Goal: Transaction & Acquisition: Purchase product/service

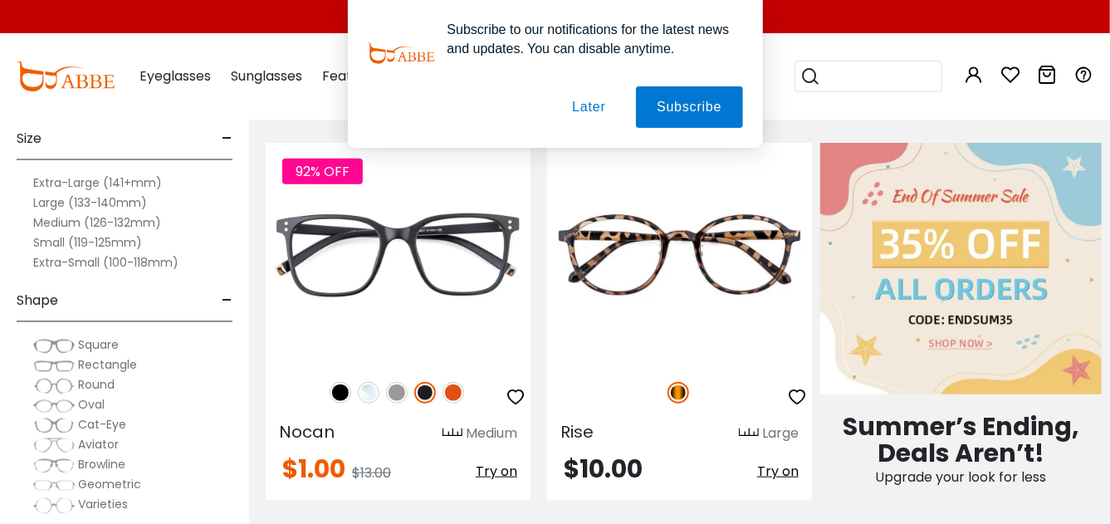
scroll to position [627, 0]
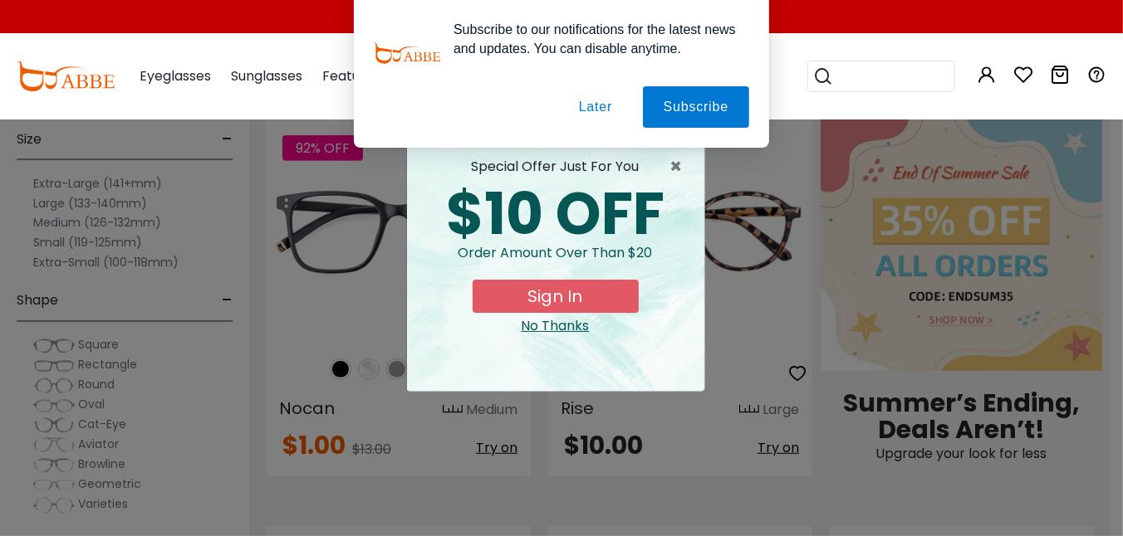
click at [566, 292] on button "Sign In" at bounding box center [556, 296] width 166 height 33
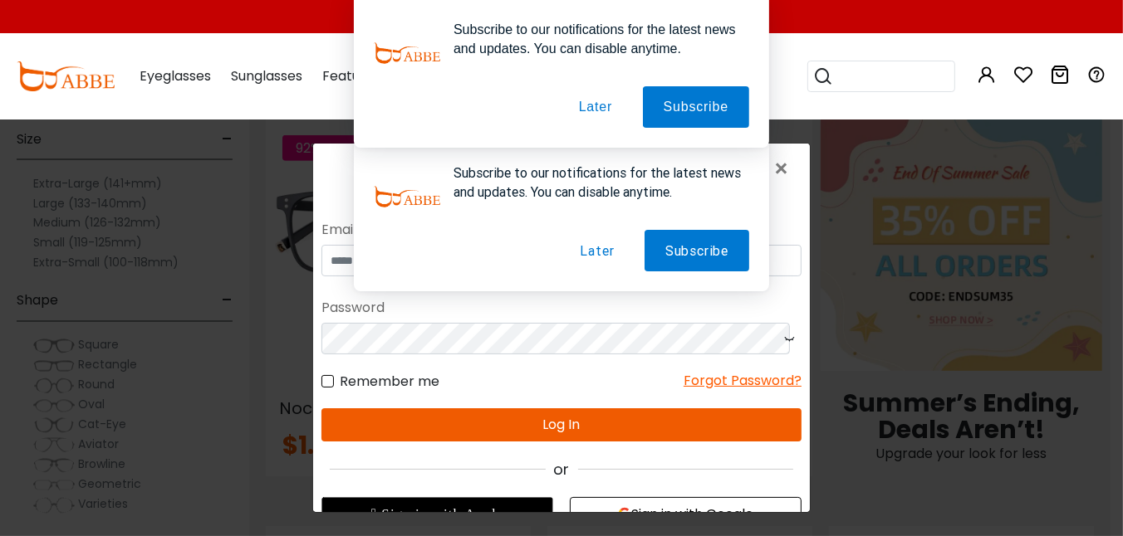
click at [594, 249] on button "Later" at bounding box center [596, 250] width 76 height 42
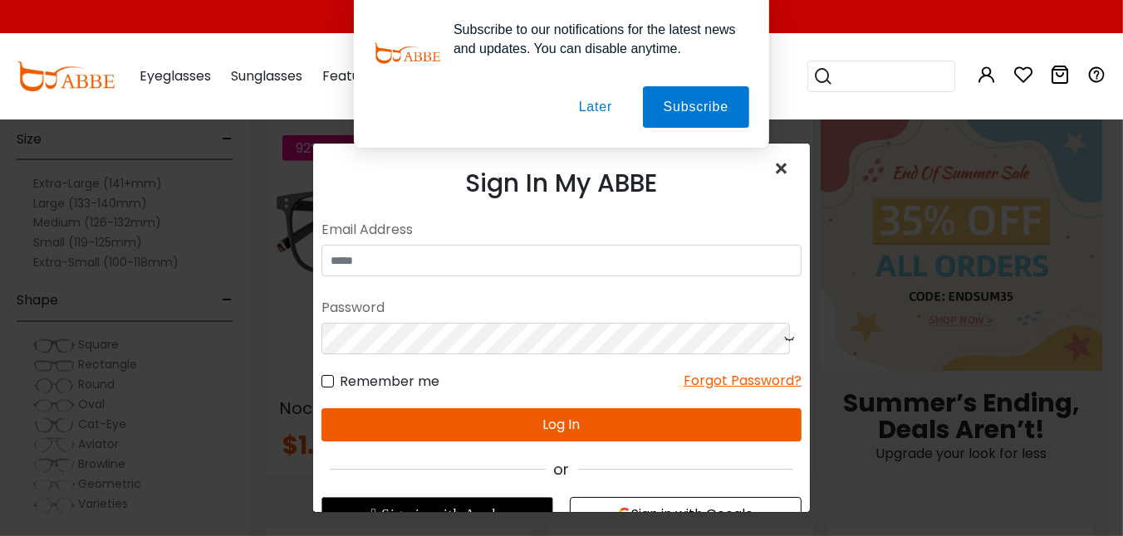
click at [772, 164] on span "×" at bounding box center [784, 169] width 24 height 36
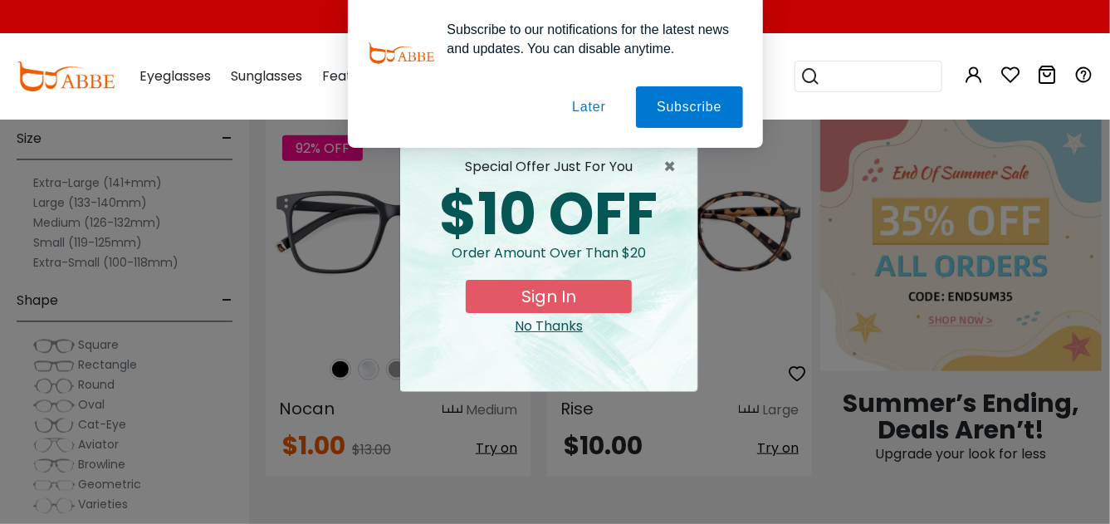
click at [600, 105] on button "Later" at bounding box center [588, 107] width 75 height 42
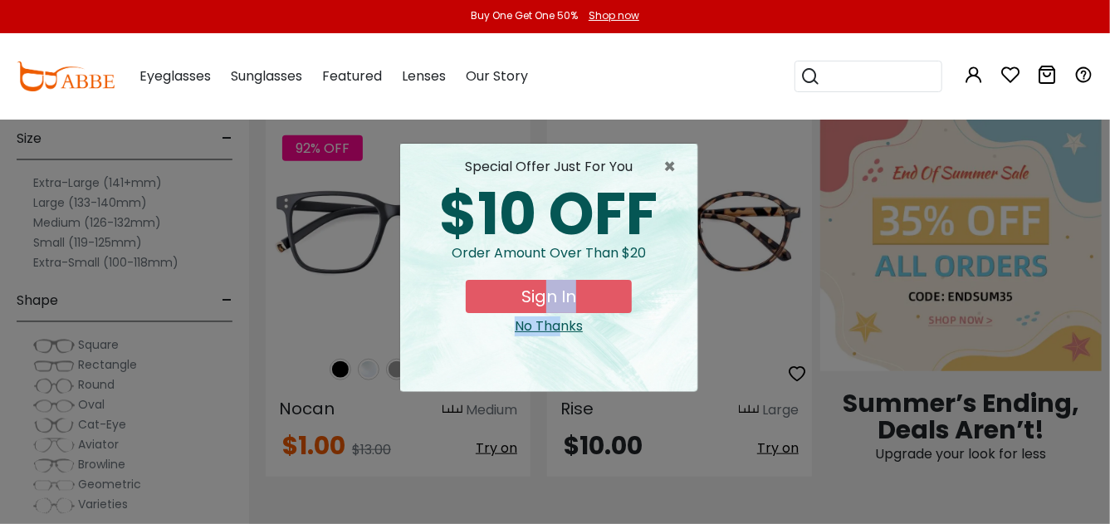
drag, startPoint x: 560, startPoint y: 327, endPoint x: 550, endPoint y: 287, distance: 41.1
click at [550, 287] on div "special offer just for you $10 OFF Order amount over than $20 Sign In No Thanks" at bounding box center [549, 246] width 271 height 179
drag, startPoint x: 550, startPoint y: 287, endPoint x: 554, endPoint y: 324, distance: 36.8
click at [554, 324] on div "No Thanks" at bounding box center [549, 326] width 271 height 20
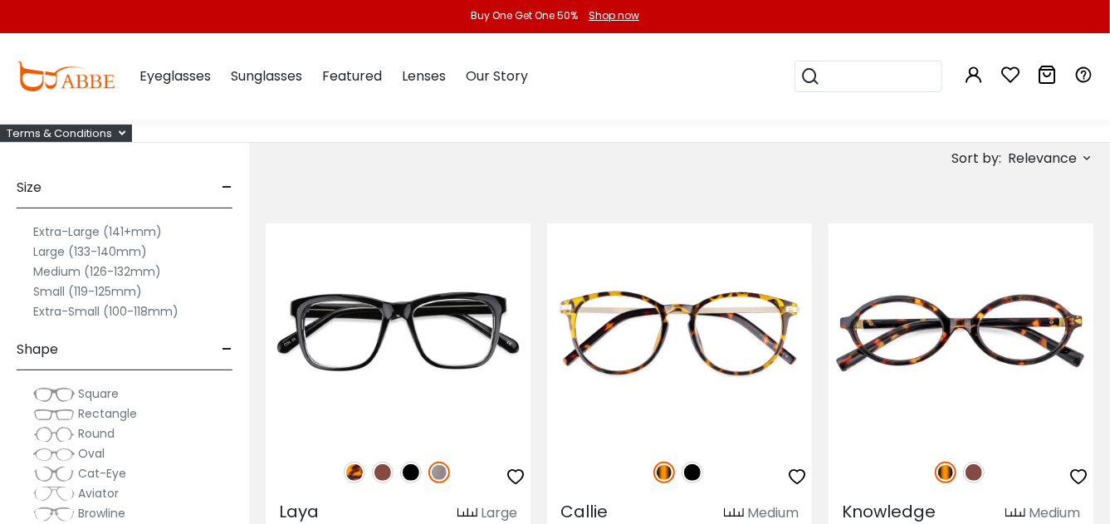
scroll to position [140, 0]
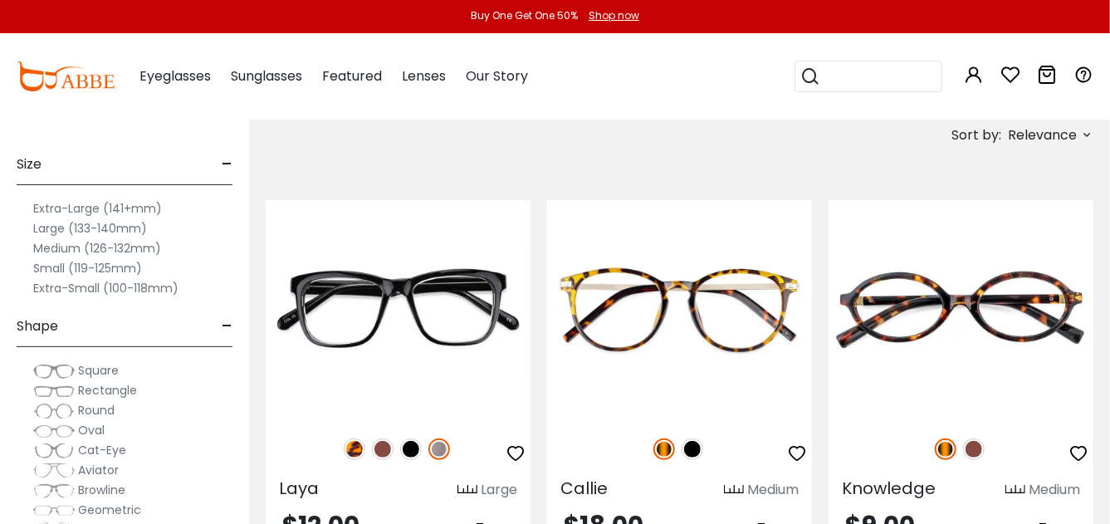
click at [49, 228] on label "Large (133-140mm)" at bounding box center [90, 228] width 114 height 20
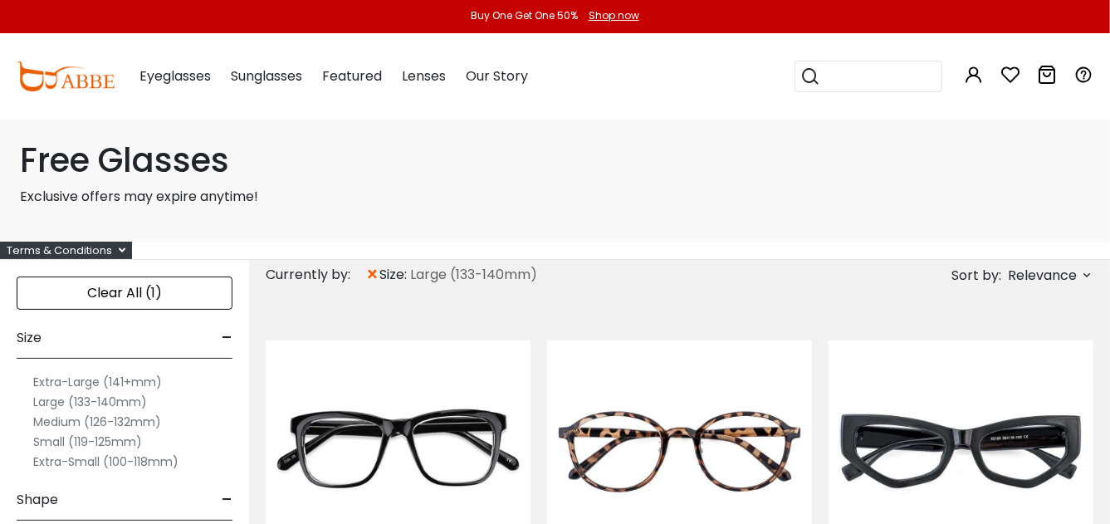
click at [1029, 274] on span "Relevance" at bounding box center [1042, 276] width 69 height 30
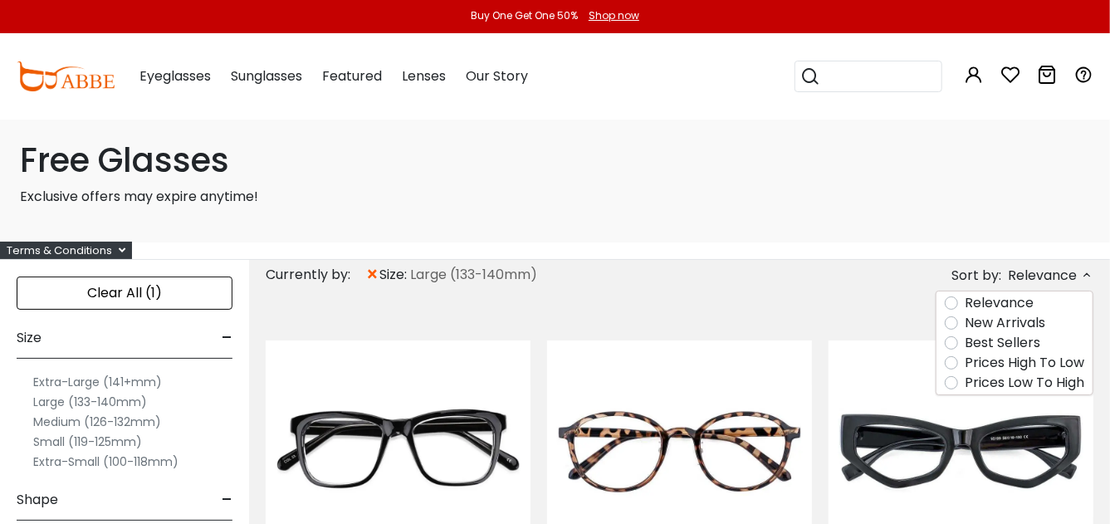
click at [965, 380] on label "Prices Low To High" at bounding box center [1025, 383] width 120 height 20
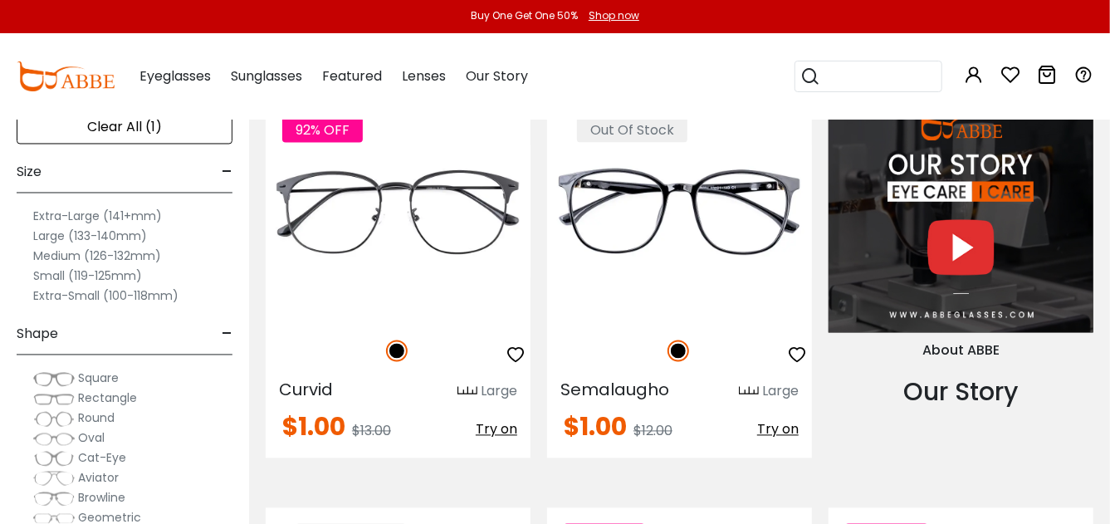
scroll to position [1450, 0]
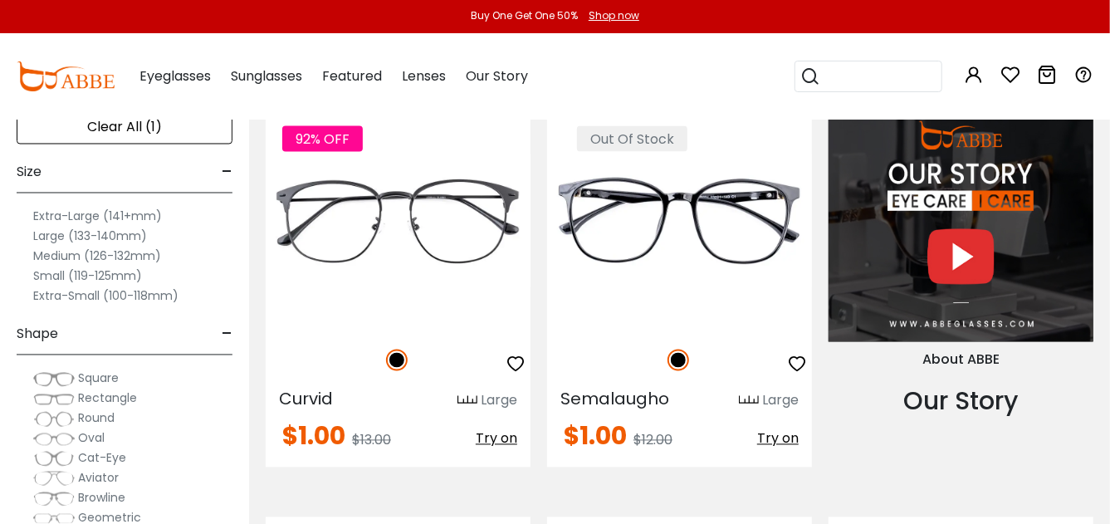
click at [53, 213] on label "Extra-Large (141+mm)" at bounding box center [97, 217] width 129 height 20
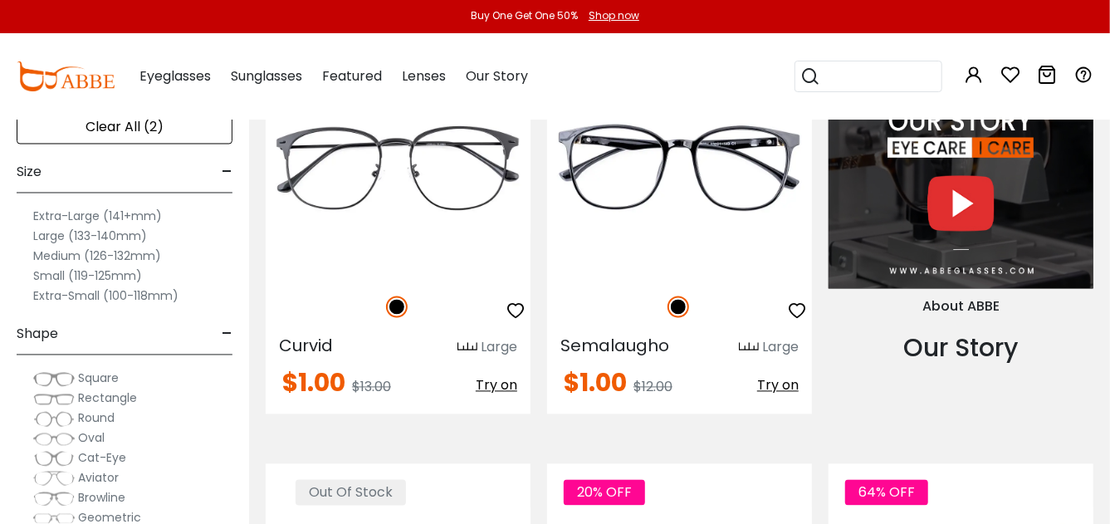
scroll to position [1447, 0]
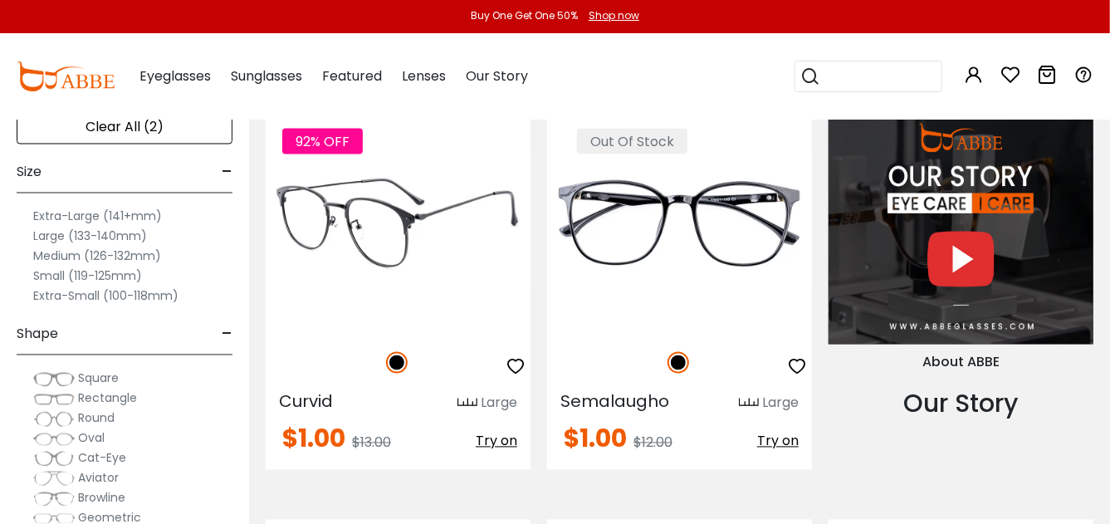
click at [450, 184] on img at bounding box center [398, 223] width 265 height 221
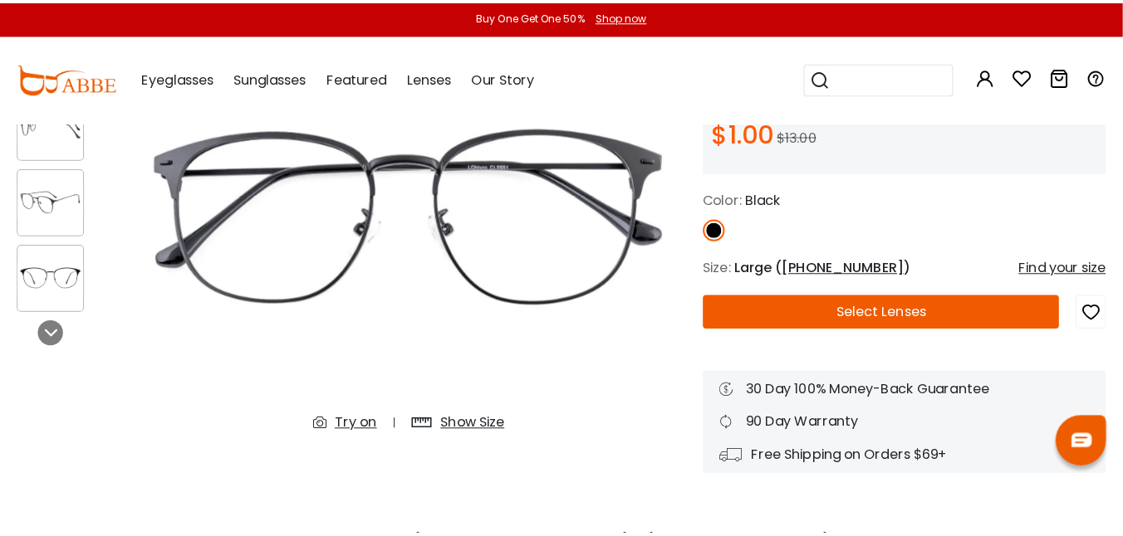
scroll to position [217, 0]
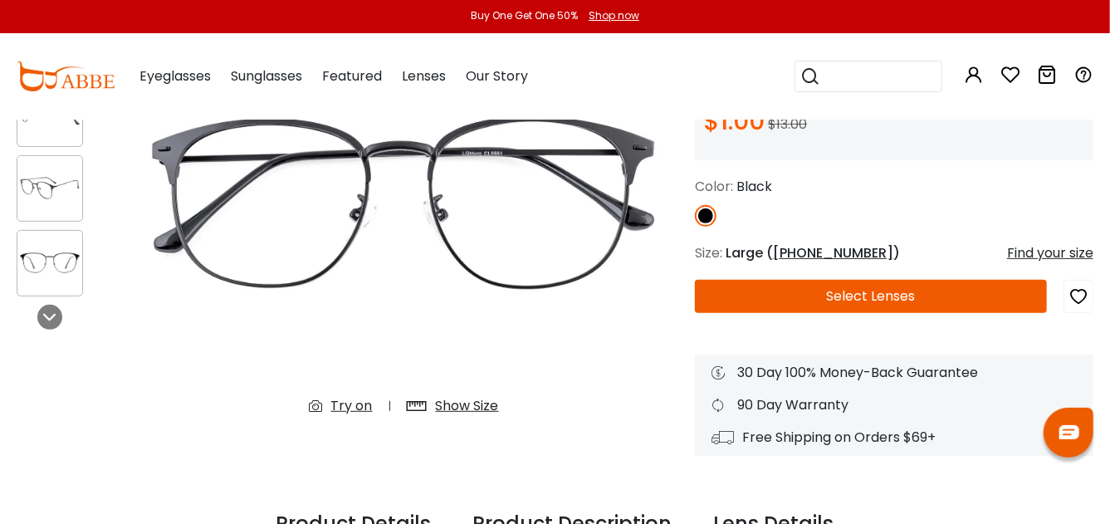
click at [1029, 252] on div "Find your size" at bounding box center [1050, 253] width 86 height 20
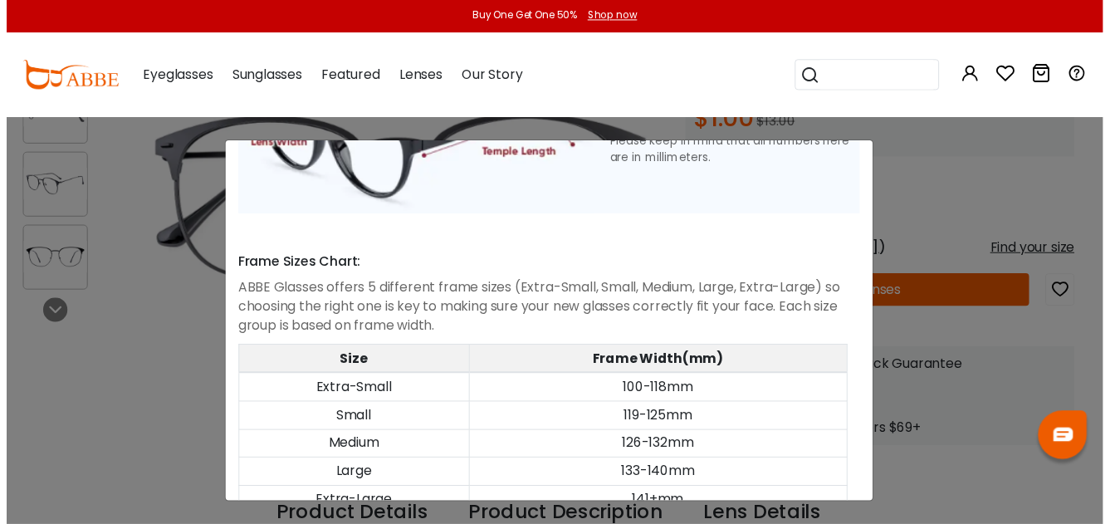
scroll to position [867, 0]
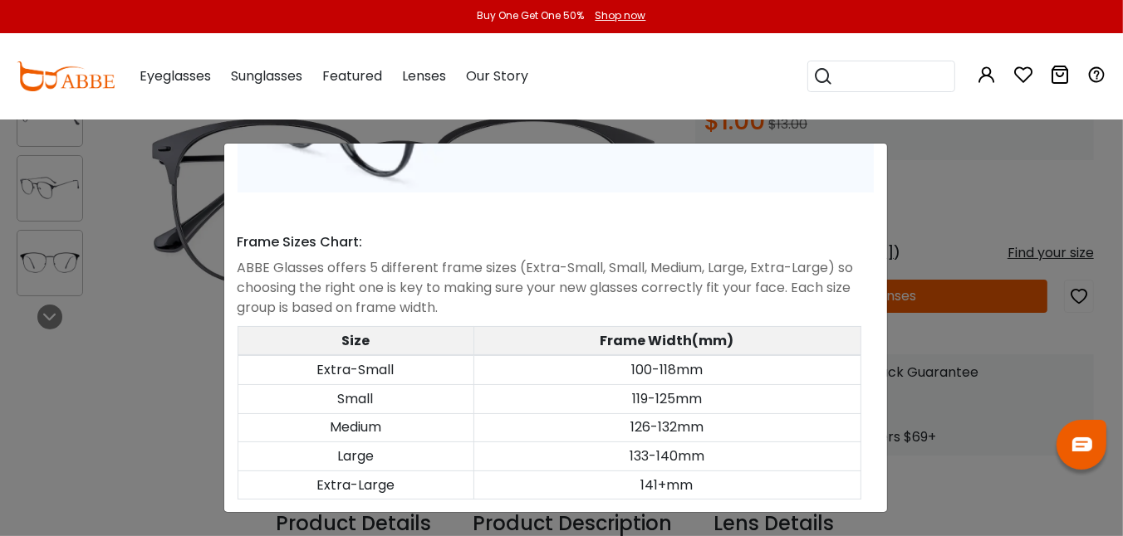
click at [906, 151] on div "Size Guide × A Skill For Finding Suitable Glasses Size: Use a Credit Card Place…" at bounding box center [561, 268] width 1123 height 536
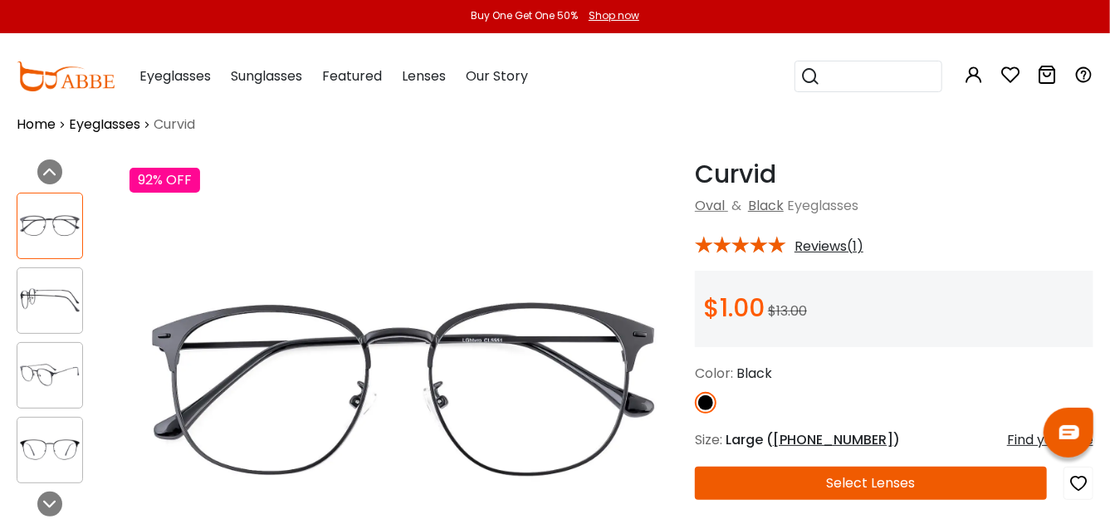
scroll to position [6, 0]
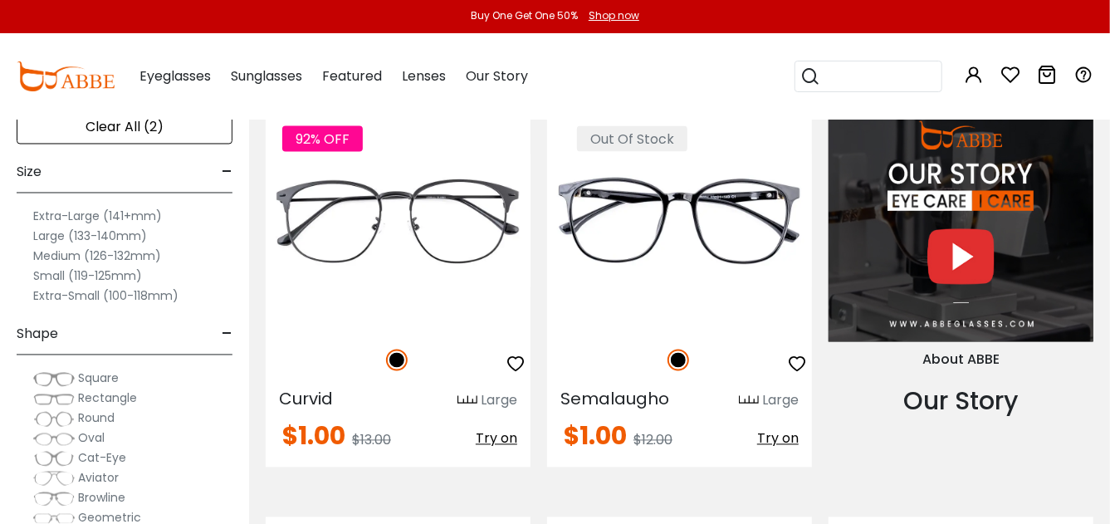
scroll to position [1447, 0]
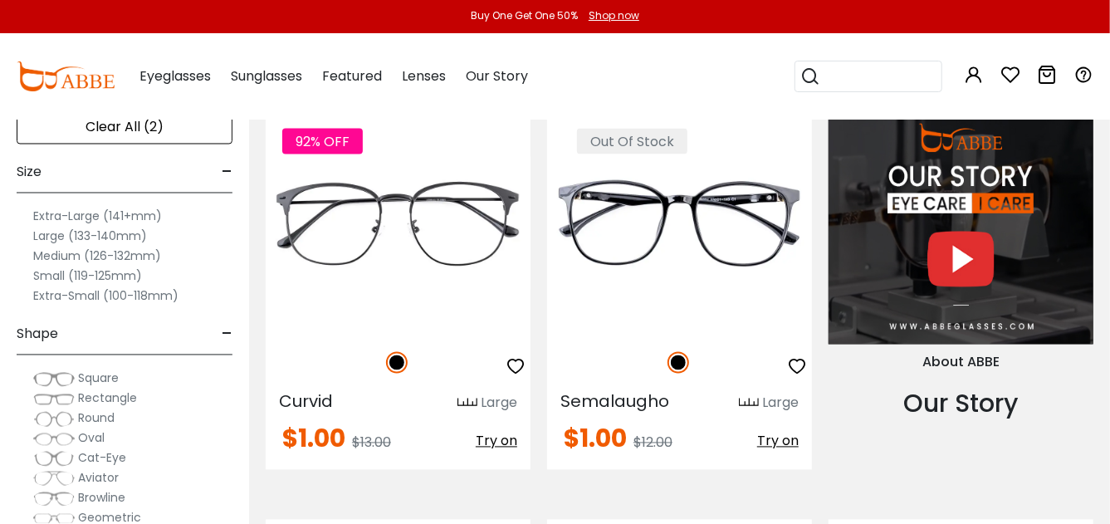
click at [61, 212] on label "Extra-Large (141+mm)" at bounding box center [97, 217] width 129 height 20
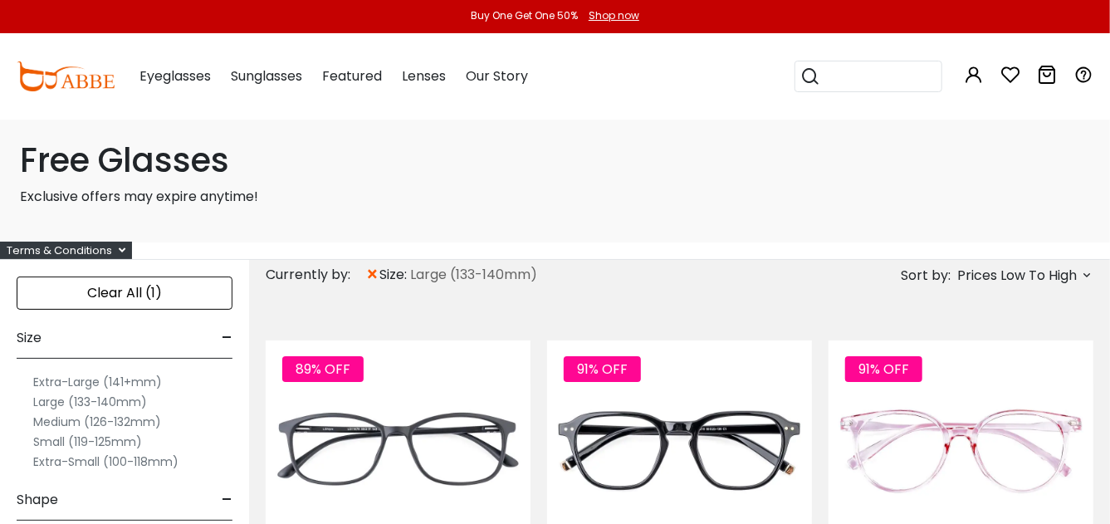
click at [370, 273] on span "×" at bounding box center [372, 275] width 14 height 30
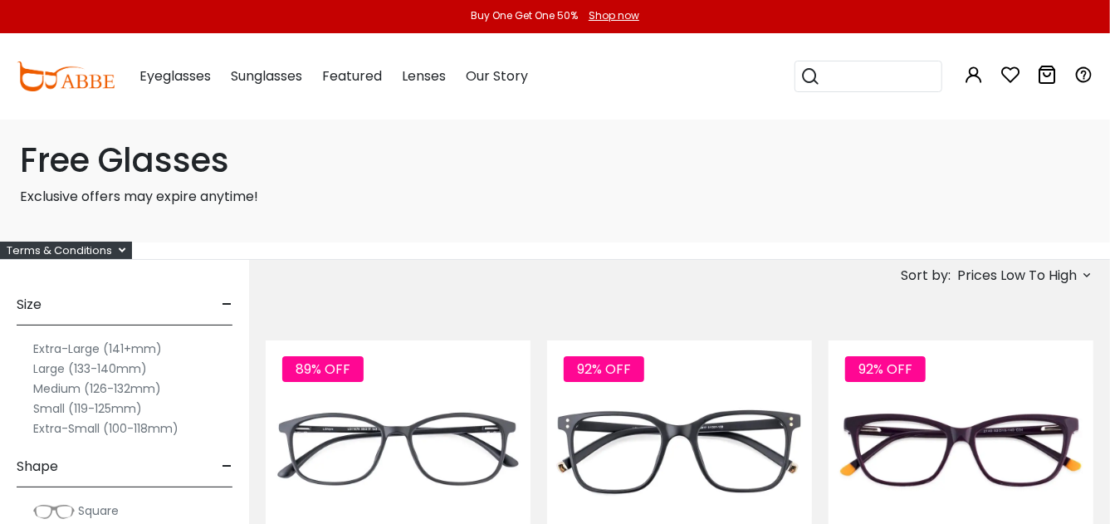
click at [79, 345] on label "Extra-Large (141+mm)" at bounding box center [97, 349] width 129 height 20
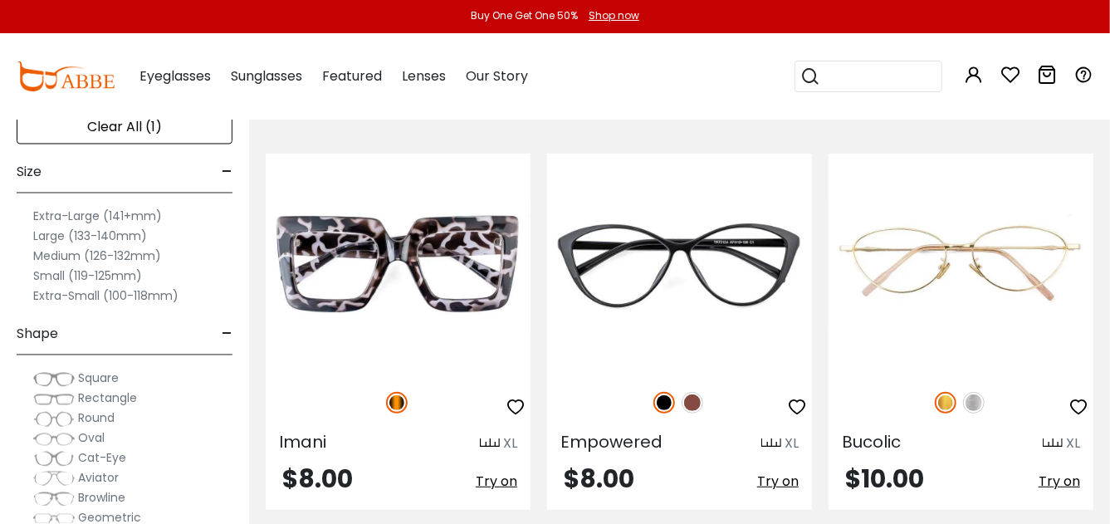
scroll to position [303, 0]
